Goal: Information Seeking & Learning: Learn about a topic

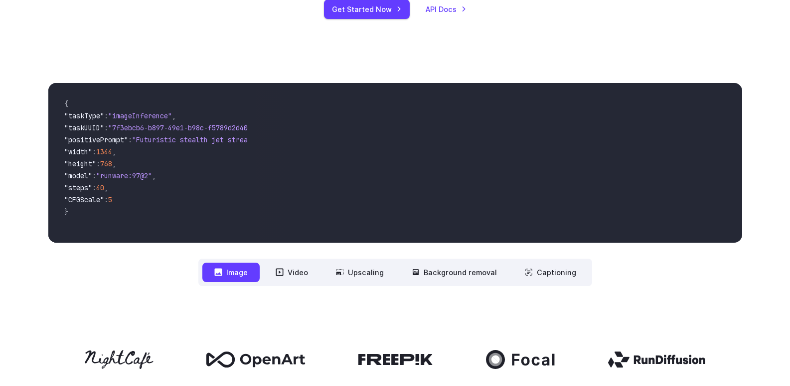
scroll to position [249, 0]
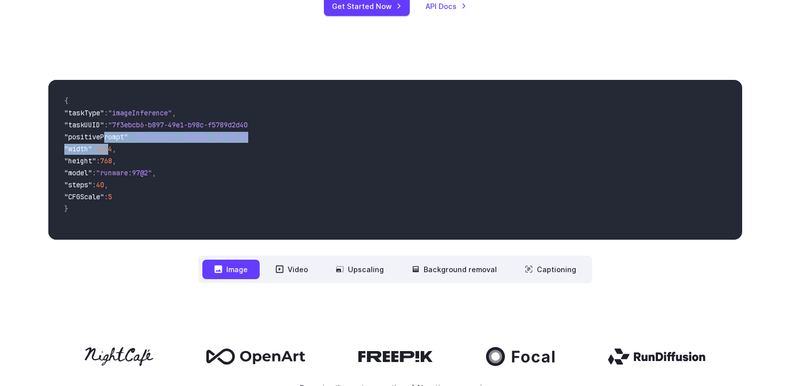
drag, startPoint x: 105, startPoint y: 133, endPoint x: 118, endPoint y: 146, distance: 18.0
click at [118, 146] on code "{ "taskType" : "imageInference" , "taskUUID" : "7f3ebcb6-b897-49e1-b98c-f5789d2…" at bounding box center [152, 160] width 193 height 144
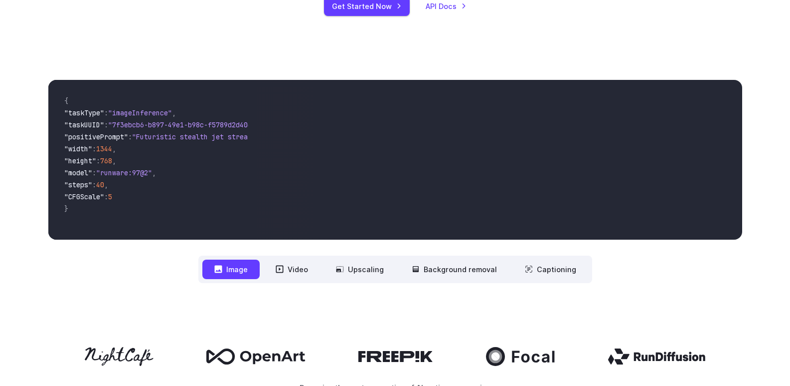
click at [155, 154] on span ""width" : 1344 ," at bounding box center [152, 150] width 177 height 12
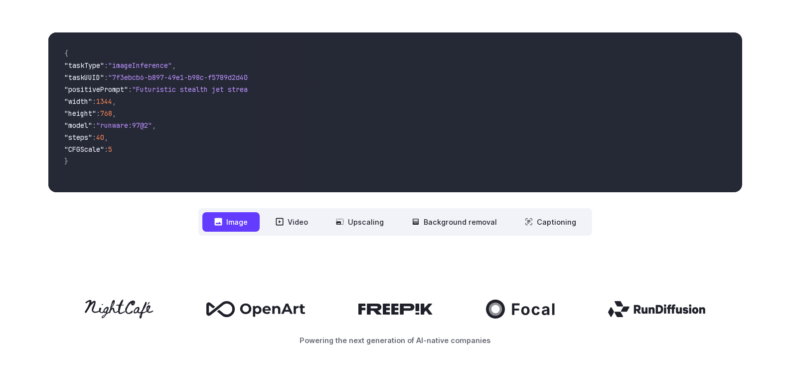
scroll to position [0, 0]
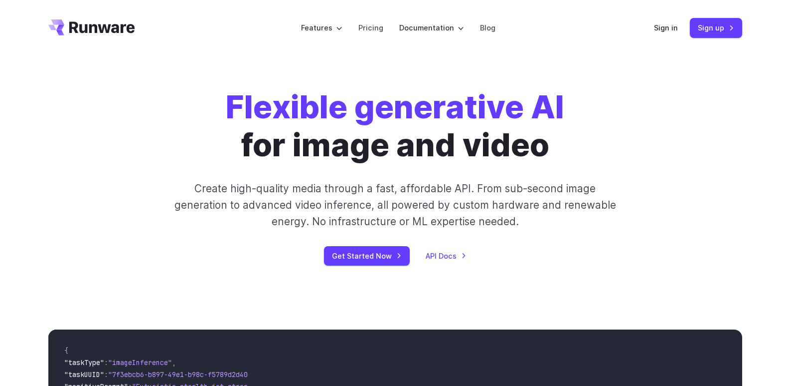
drag, startPoint x: 156, startPoint y: 187, endPoint x: 83, endPoint y: 17, distance: 184.5
click at [471, 109] on strong "Flexible generative AI" at bounding box center [395, 106] width 339 height 38
click at [368, 30] on link "Pricing" at bounding box center [371, 27] width 25 height 11
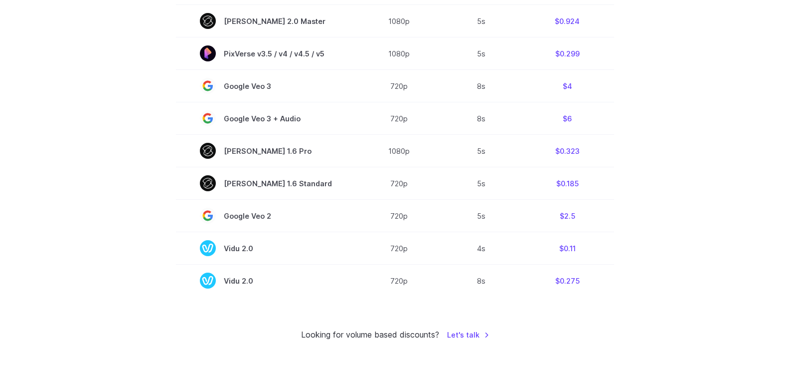
scroll to position [698, 0]
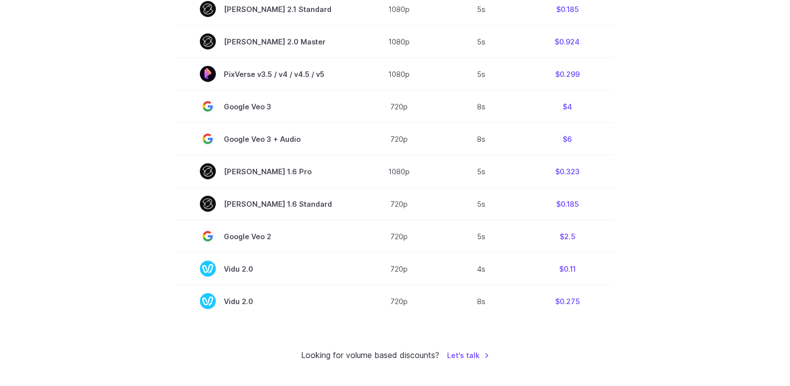
drag, startPoint x: 125, startPoint y: 192, endPoint x: 135, endPoint y: 161, distance: 32.2
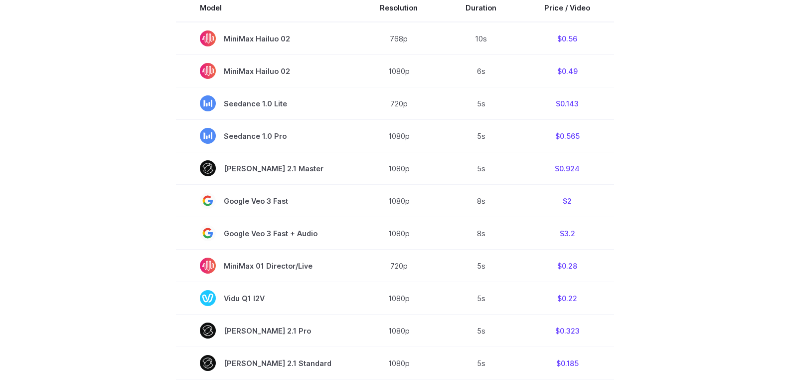
scroll to position [240, 0]
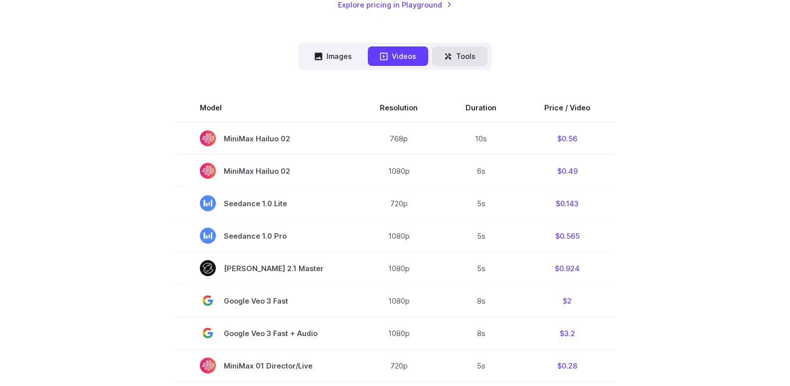
click at [461, 50] on button "Tools" at bounding box center [459, 55] width 55 height 19
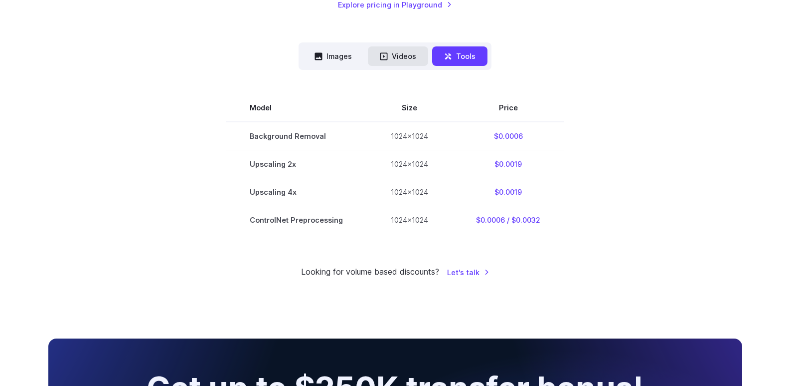
click at [413, 52] on button "Videos" at bounding box center [398, 55] width 60 height 19
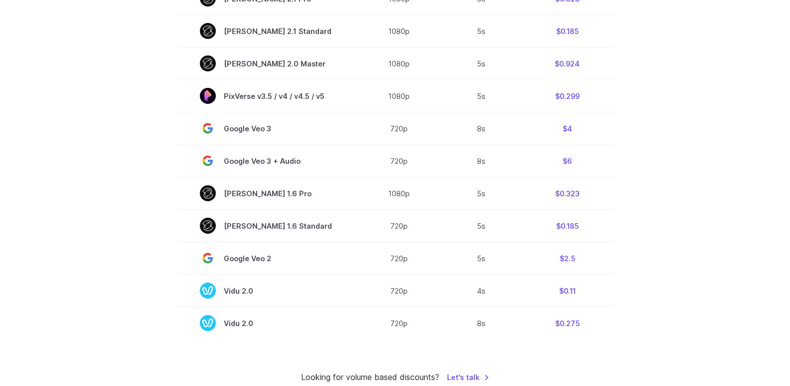
scroll to position [689, 0]
